Goal: Task Accomplishment & Management: Manage account settings

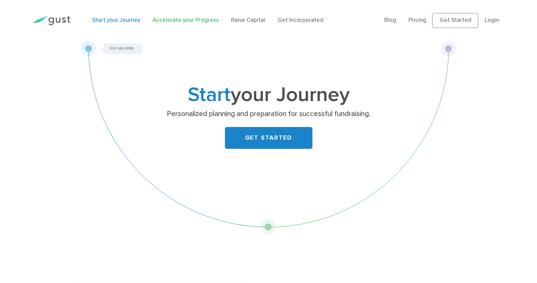
click at [180, 22] on link "Accelerate your Progress" at bounding box center [185, 20] width 66 height 7
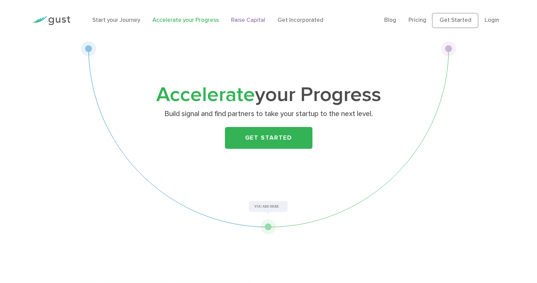
click at [240, 18] on link "Raise Capital" at bounding box center [248, 20] width 34 height 7
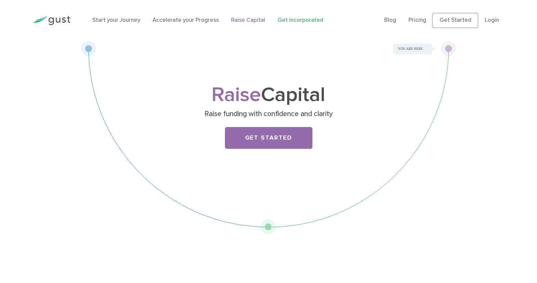
click at [289, 22] on link "Get Incorporated" at bounding box center [301, 20] width 46 height 7
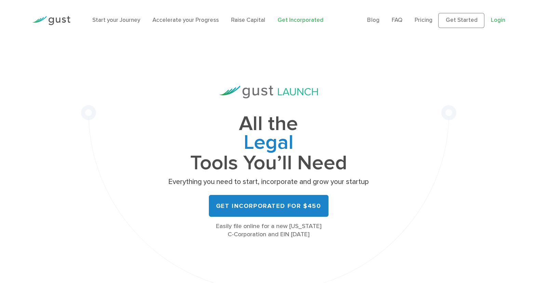
click at [501, 19] on link "Login" at bounding box center [498, 20] width 14 height 7
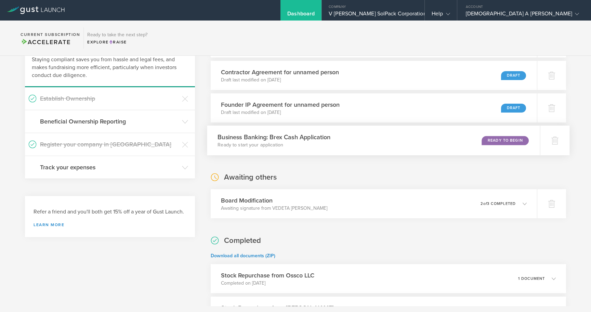
scroll to position [164, 0]
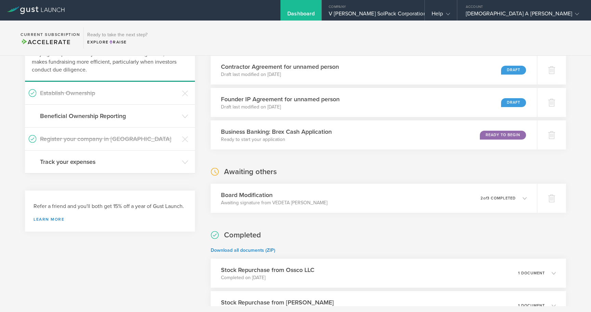
click at [153, 133] on header "Register your company in [GEOGRAPHIC_DATA]" at bounding box center [110, 139] width 170 height 23
click at [108, 138] on h3 "Register your company in [GEOGRAPHIC_DATA]" at bounding box center [109, 138] width 138 height 9
click at [185, 137] on icon at bounding box center [185, 139] width 6 height 6
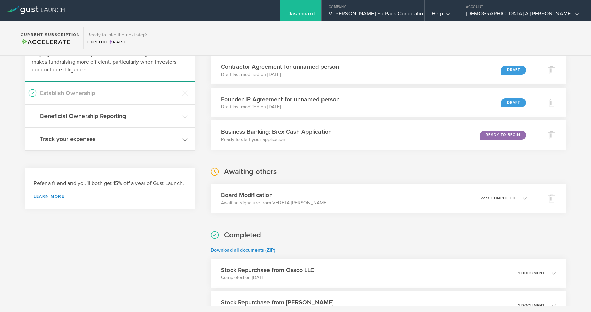
click at [180, 139] on header "Track your expenses" at bounding box center [110, 139] width 170 height 23
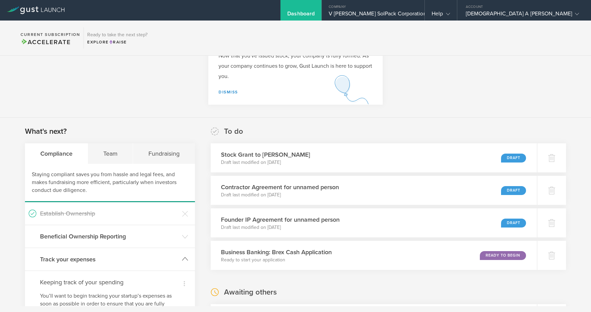
scroll to position [138, 0]
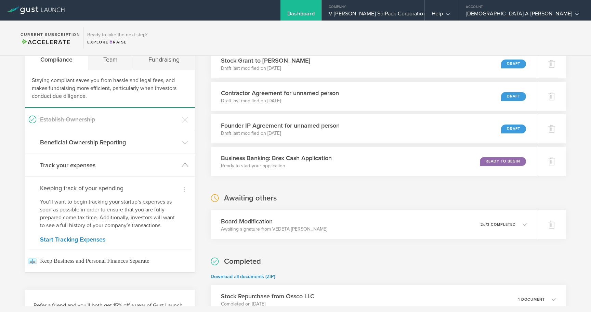
click at [114, 120] on h3 "Establish Ownership" at bounding box center [109, 119] width 138 height 9
click at [77, 121] on h3 "Establish Ownership" at bounding box center [109, 119] width 138 height 9
click at [110, 62] on div "Team" at bounding box center [110, 59] width 45 height 21
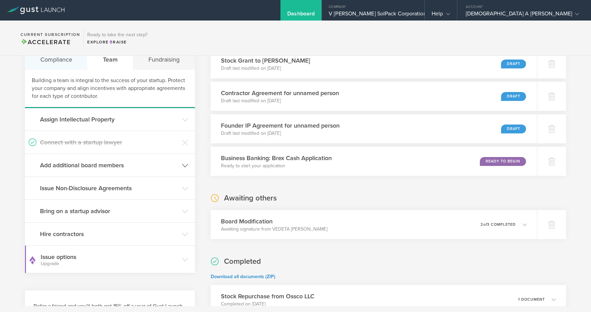
click at [55, 61] on div "Compliance" at bounding box center [56, 59] width 63 height 21
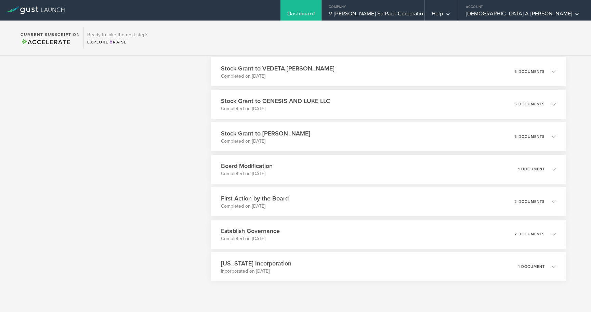
scroll to position [728, 0]
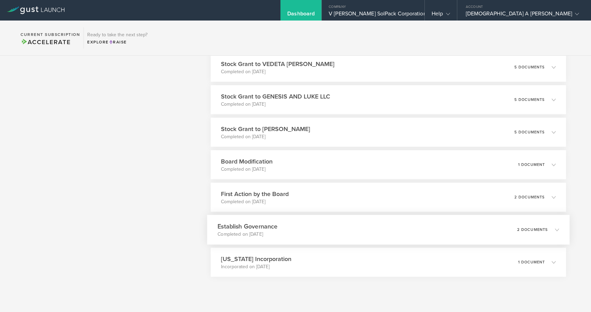
click at [321, 230] on div "Establish Governance Completed on Feb 17, 2025 2 documents" at bounding box center [388, 230] width 362 height 30
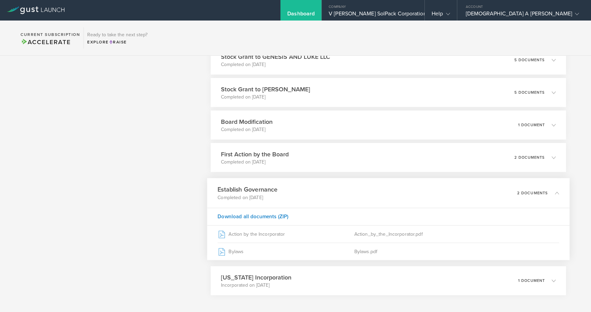
scroll to position [768, 0]
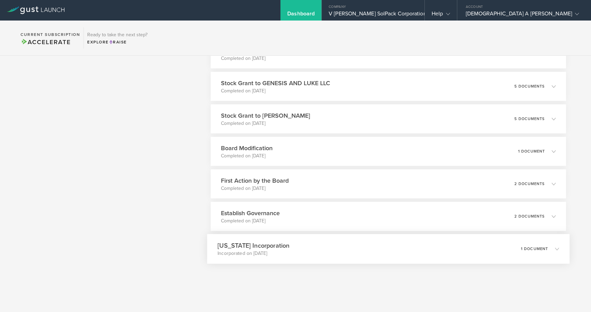
click at [248, 247] on h3 "Delaware Incorporation" at bounding box center [253, 245] width 72 height 9
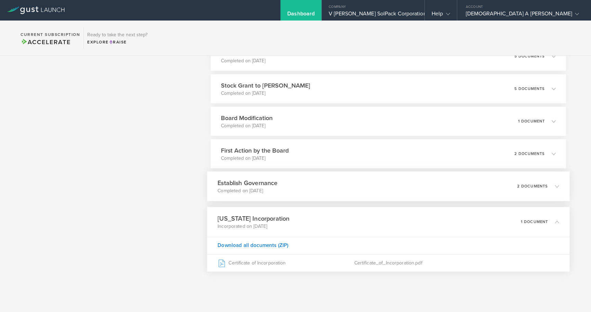
click at [263, 185] on h3 "Establish Governance" at bounding box center [247, 182] width 60 height 9
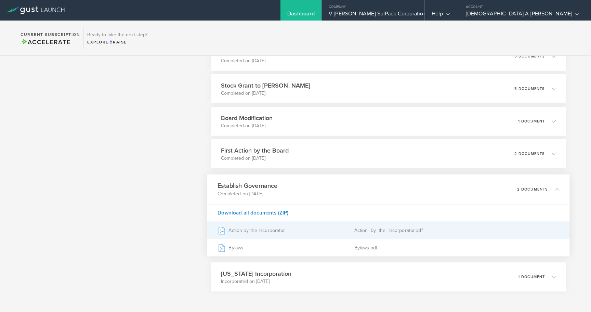
click at [258, 231] on div "Action by the Incorporator" at bounding box center [285, 230] width 137 height 17
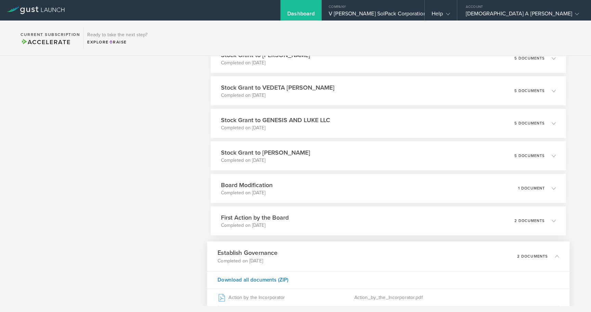
scroll to position [701, 0]
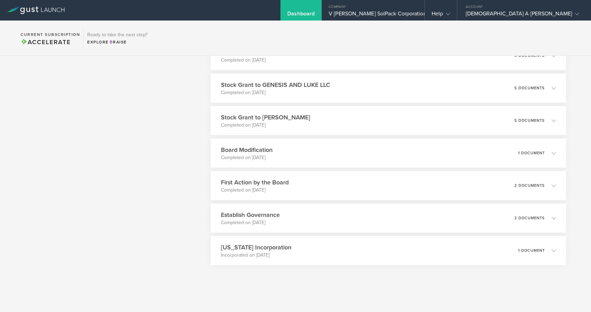
scroll to position [741, 0]
click at [287, 246] on div "Delaware Incorporation Incorporated on Feb 13, 2025 1 document" at bounding box center [388, 249] width 362 height 30
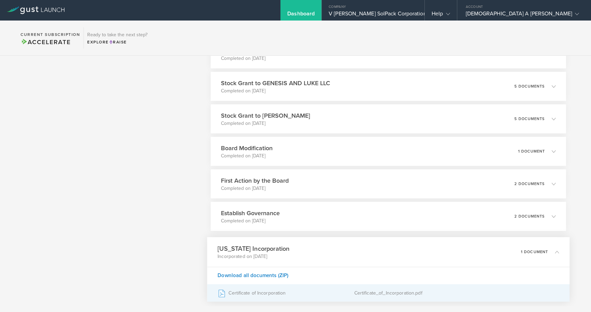
click at [264, 294] on div "Certificate of Incorporation" at bounding box center [285, 292] width 137 height 17
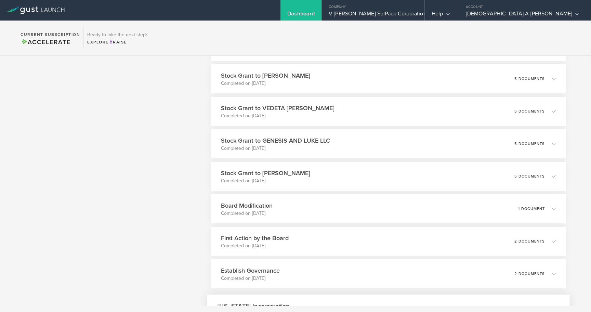
scroll to position [685, 0]
